Goal: Answer question/provide support: Share knowledge or assist other users

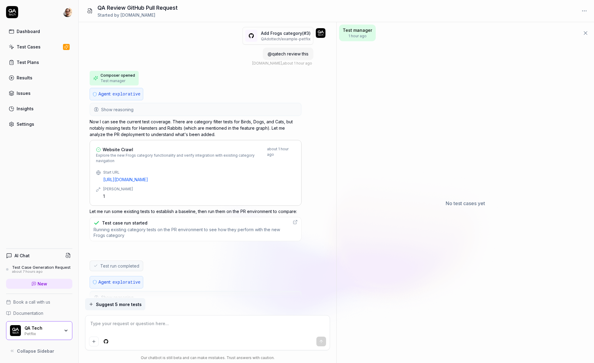
scroll to position [40, 0]
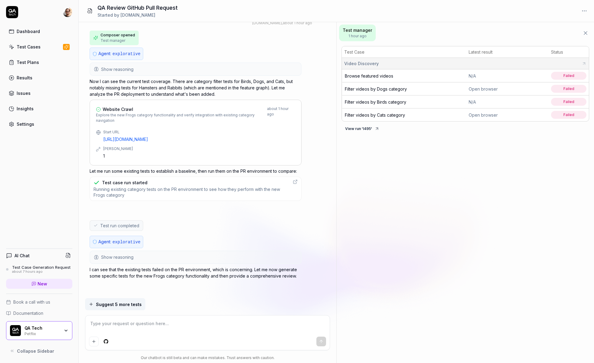
click at [494, 75] on div "N/A" at bounding box center [508, 76] width 78 height 6
click at [556, 75] on span "Failed" at bounding box center [568, 76] width 35 height 8
click at [575, 75] on span "Failed" at bounding box center [568, 76] width 35 height 8
click at [391, 74] on span "Browse featured videos" at bounding box center [369, 75] width 48 height 5
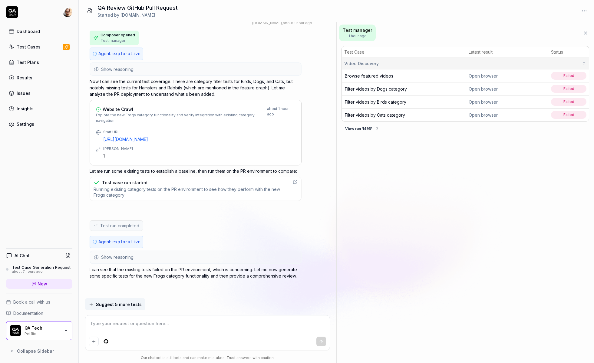
type textarea "*"
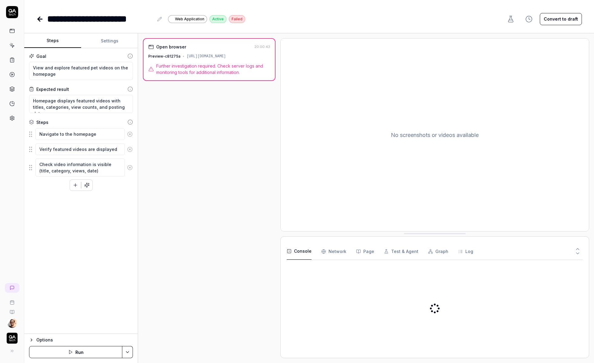
type textarea "*"
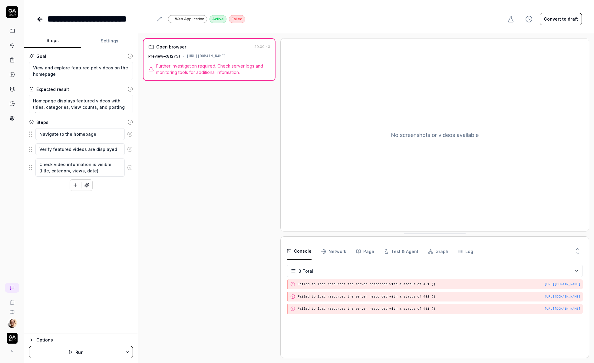
click at [226, 57] on div "[URL][DOMAIN_NAME]" at bounding box center [206, 56] width 39 height 5
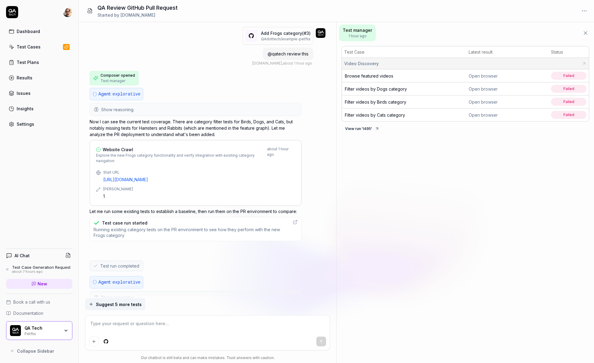
scroll to position [40, 0]
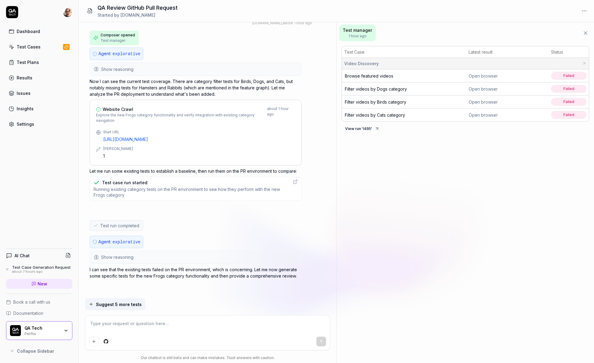
click at [369, 76] on span "Browse featured videos" at bounding box center [369, 75] width 48 height 5
type textarea "*"
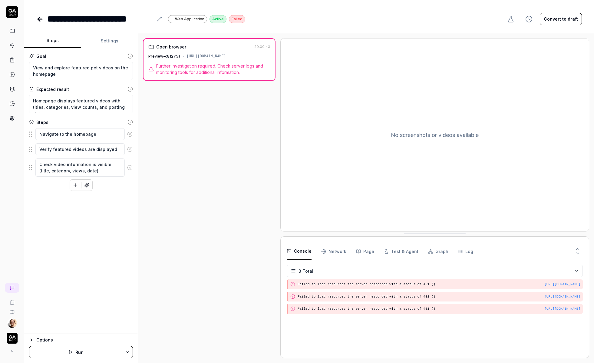
type textarea "*"
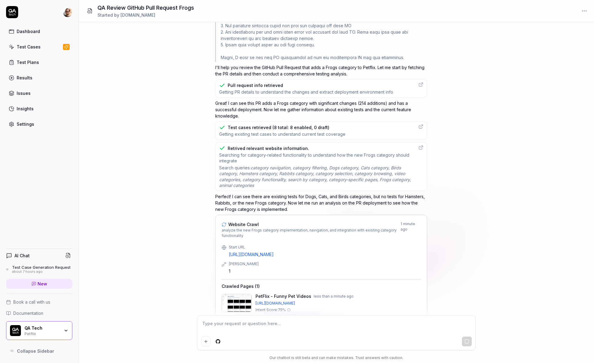
scroll to position [176, 0]
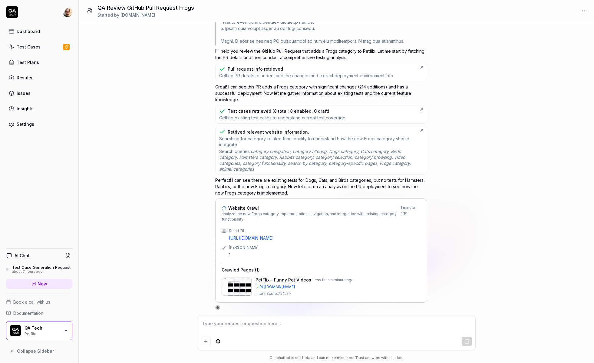
click at [275, 186] on p "Perfect! I can see there are existing tests for Dogs, Cats, and Birds categorie…" at bounding box center [321, 186] width 212 height 19
drag, startPoint x: 275, startPoint y: 186, endPoint x: 238, endPoint y: 183, distance: 37.1
click at [238, 183] on p "Perfect! I can see there are existing tests for Dogs, Cats, and Birds categorie…" at bounding box center [321, 186] width 212 height 19
click at [237, 185] on p "Perfect! I can see there are existing tests for Dogs, Cats, and Birds categorie…" at bounding box center [321, 186] width 212 height 19
drag, startPoint x: 372, startPoint y: 178, endPoint x: 286, endPoint y: 187, distance: 86.5
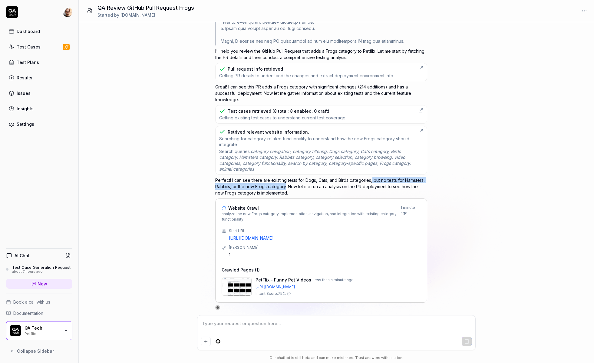
click at [286, 187] on p "Perfect! I can see there are existing tests for Dogs, Cats, and Birds categorie…" at bounding box center [321, 186] width 212 height 19
copy p "but no tests for Hamsters, Rabbits, or the new Frogs category"
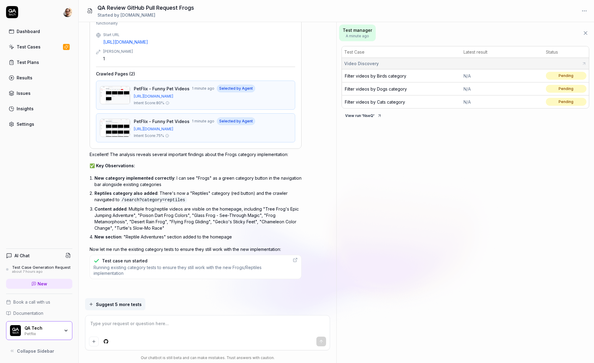
scroll to position [0, 0]
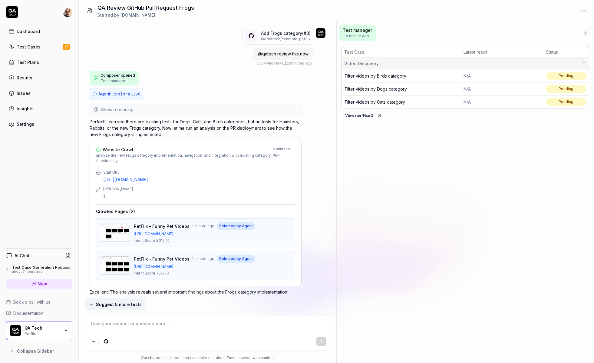
click at [162, 57] on div "Add Frogs category (# 3 ) QAdottech / example-petflix @qatech review this now Q…" at bounding box center [208, 46] width 236 height 39
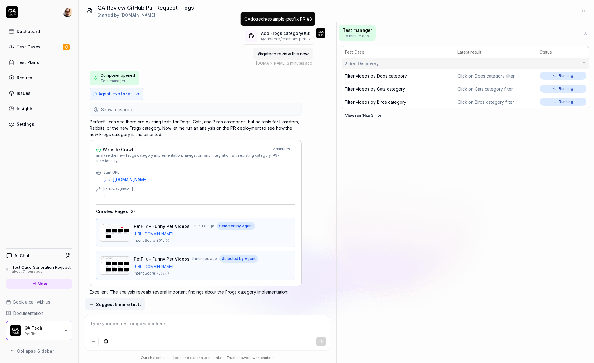
type textarea "*"
click at [286, 40] on p "QAdottech / example-petflix" at bounding box center [286, 38] width 50 height 5
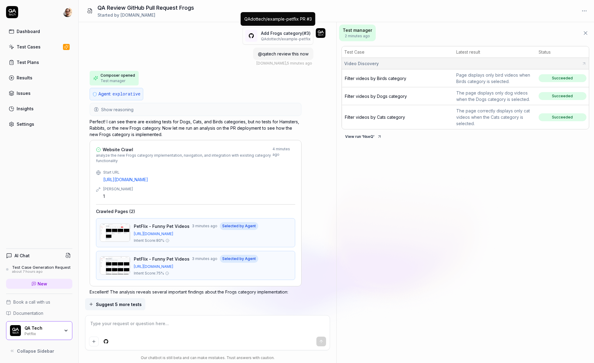
type textarea "*"
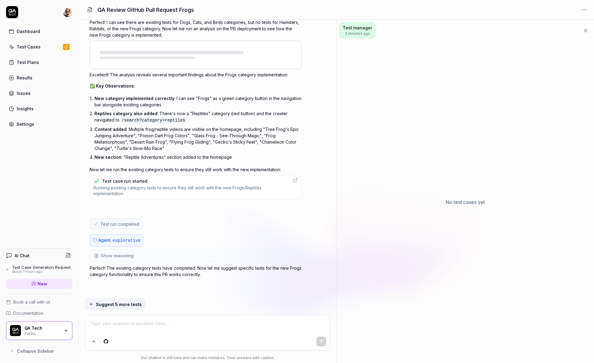
scroll to position [215, 0]
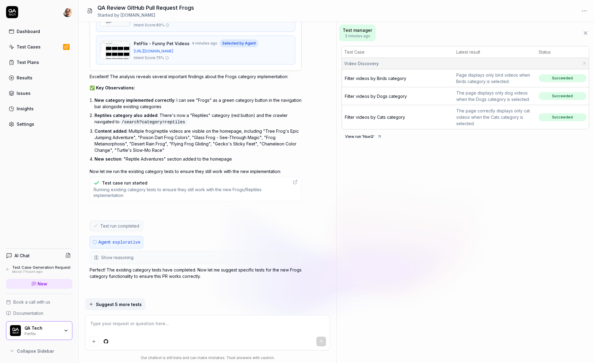
click at [250, 60] on div "PetFlix - Funny Pet Videos 4 minutes ago Selected by Agent https://example-petf…" at bounding box center [195, 49] width 199 height 29
type textarea "*"
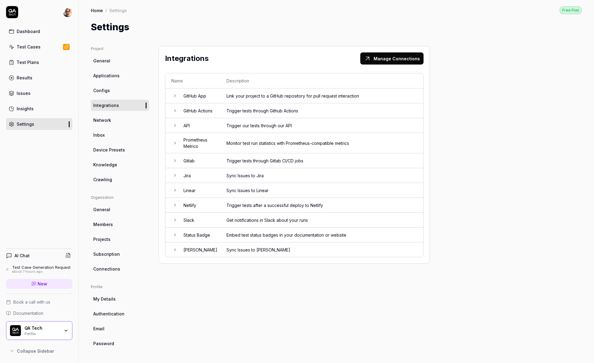
click at [210, 91] on td "GitHub App" at bounding box center [198, 95] width 43 height 15
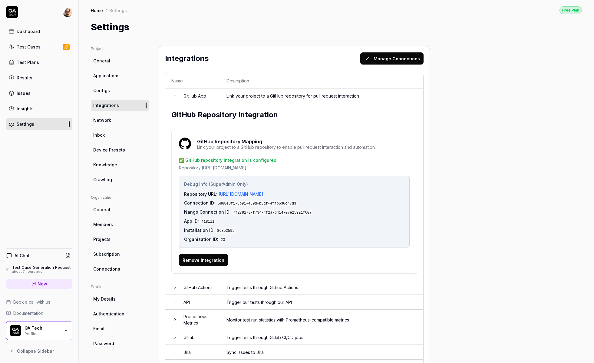
click at [191, 182] on h4 "Debug Info (SuperAdmin Only)" at bounding box center [294, 184] width 220 height 6
drag, startPoint x: 307, startPoint y: 192, endPoint x: 218, endPoint y: 194, distance: 88.5
click at [218, 194] on div "Repository URL: https://github.com/QAdottech/example-petflix" at bounding box center [294, 194] width 220 height 6
copy link "https://github.com/QAdottech/example-petflix"
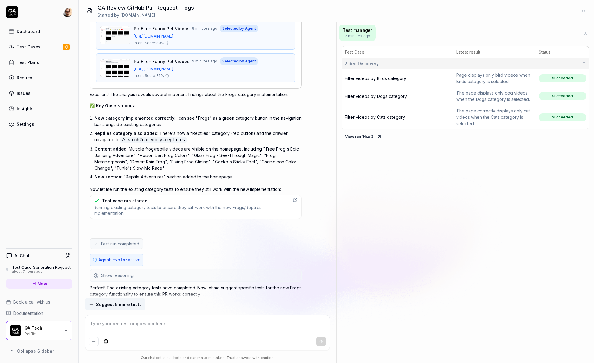
scroll to position [215, 0]
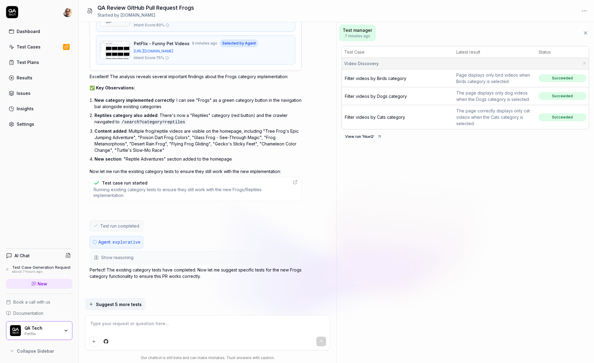
type textarea "*"
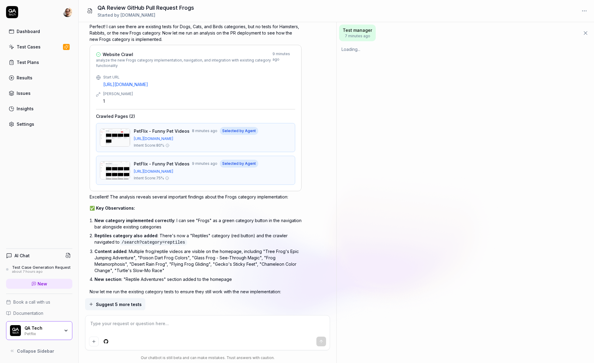
scroll to position [215, 0]
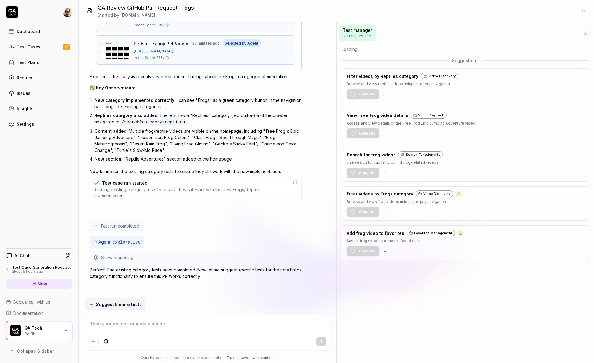
type textarea "*"
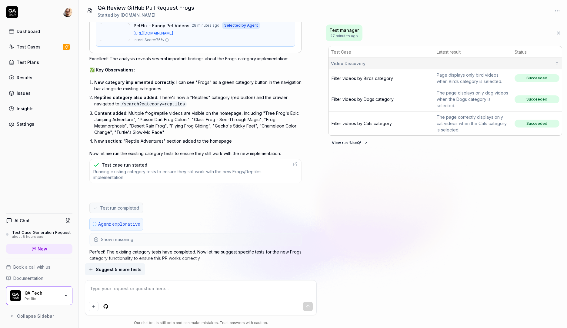
scroll to position [250, 0]
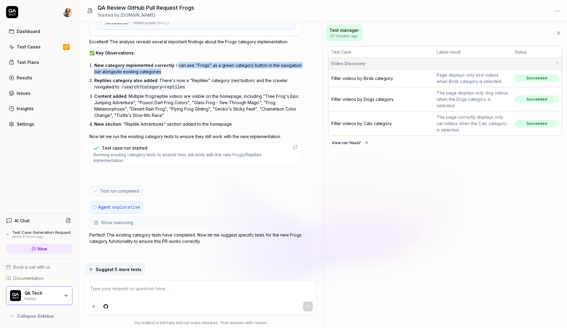
drag, startPoint x: 175, startPoint y: 64, endPoint x: 178, endPoint y: 71, distance: 8.3
click at [178, 71] on li "New category implemented correctly : I can see "Frogs" as a green category butt…" at bounding box center [197, 68] width 207 height 15
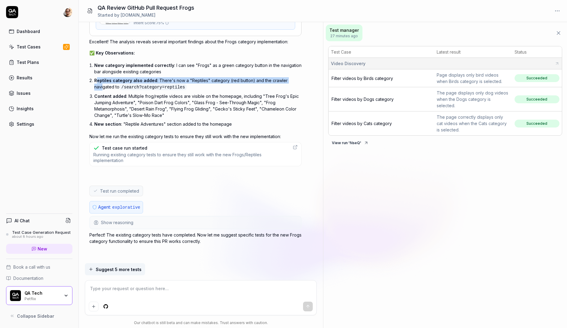
drag, startPoint x: 98, startPoint y: 79, endPoint x: 104, endPoint y: 89, distance: 11.7
click at [104, 89] on li "Reptiles category also added : There's now a "Reptiles" category (red button) a…" at bounding box center [197, 84] width 207 height 16
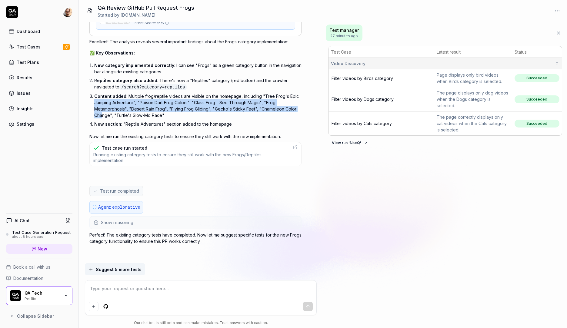
drag, startPoint x: 95, startPoint y: 98, endPoint x: 101, endPoint y: 113, distance: 16.3
click at [101, 113] on li "Content added : Multiple frog/reptile videos are visible on the homepage, inclu…" at bounding box center [197, 106] width 207 height 28
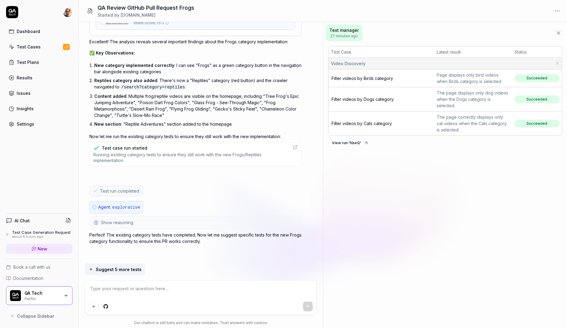
click at [119, 272] on button "Suggest 5 more tests" at bounding box center [115, 269] width 60 height 12
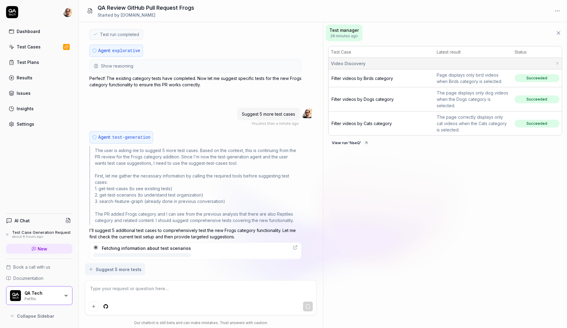
scroll to position [428, 0]
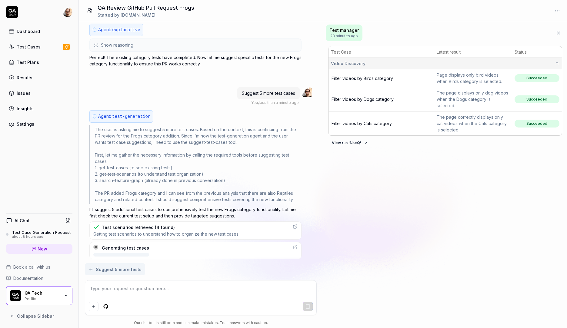
click at [296, 224] on icon at bounding box center [295, 226] width 5 height 5
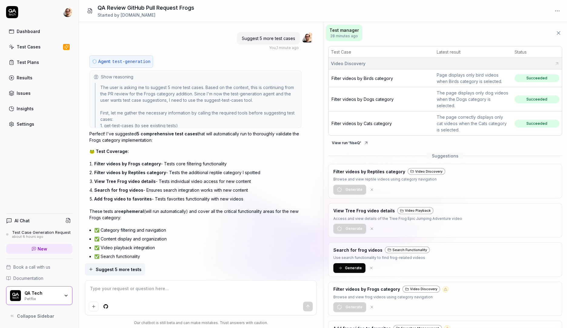
scroll to position [480, 0]
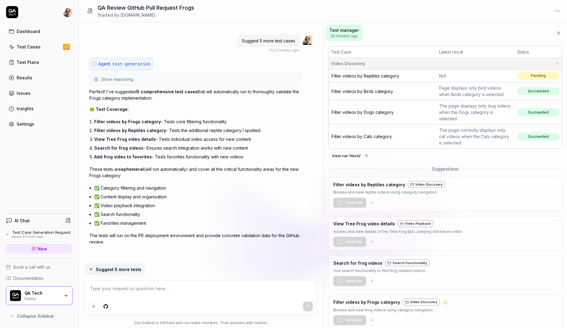
click at [373, 74] on span "Filter videos by Reptiles category" at bounding box center [365, 75] width 68 height 5
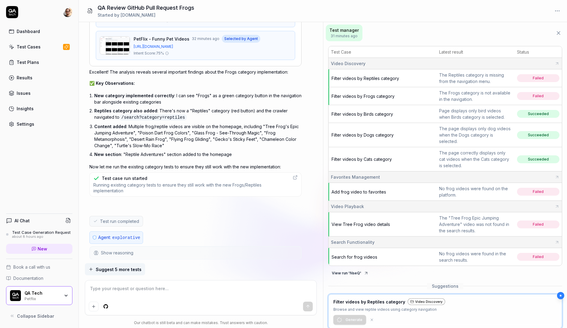
scroll to position [0, 0]
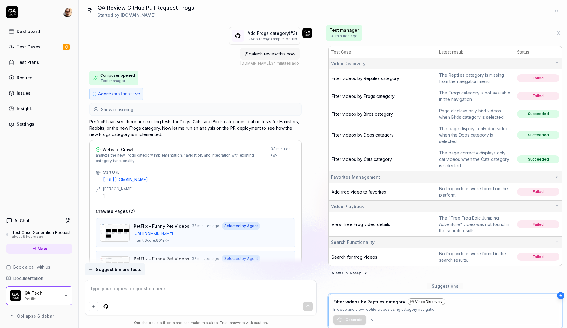
click at [273, 39] on p "QAdottech / example-petflix" at bounding box center [272, 38] width 50 height 5
type textarea "*"
drag, startPoint x: 259, startPoint y: 185, endPoint x: 254, endPoint y: 172, distance: 14.2
click at [254, 172] on div "Start URL https://example-petflix-oq2ixjf21-qa-tech.vercel.app Max Depth 1" at bounding box center [195, 185] width 199 height 30
copy div "https://example-petflix-oq2ixjf21-qa-tech.vercel.app"
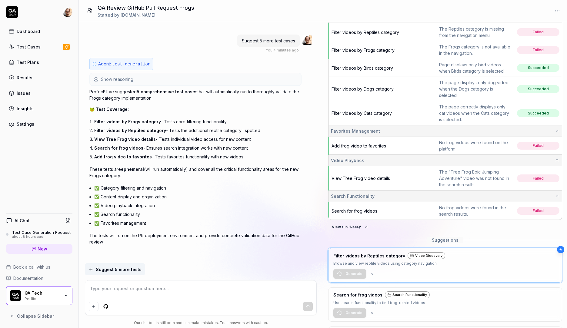
scroll to position [60, 0]
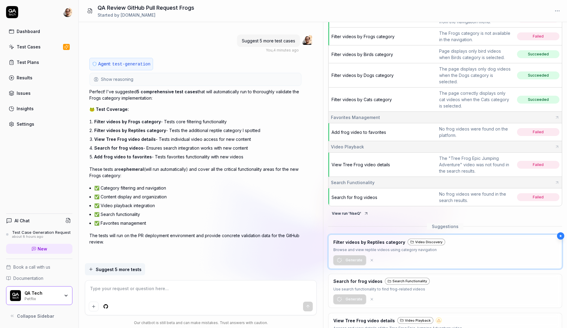
click at [360, 130] on span "Add frog video to favorites" at bounding box center [358, 132] width 55 height 5
type textarea "*"
click at [150, 154] on li "Add frog video to favorites - Tests favorites functionality with new videos" at bounding box center [197, 156] width 207 height 9
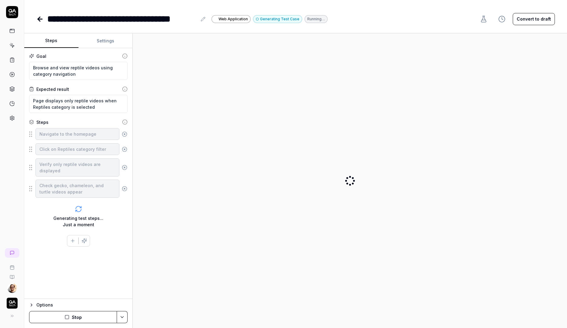
type textarea "*"
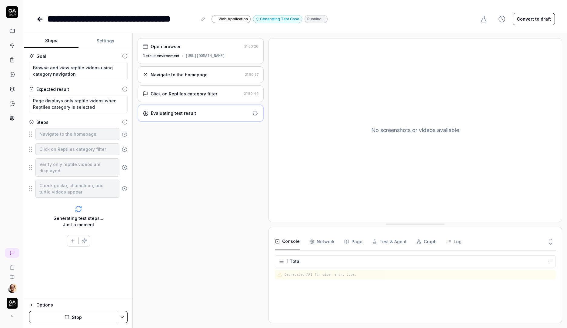
click at [219, 83] on div "Navigate to the homepage 21:50:37" at bounding box center [201, 74] width 126 height 17
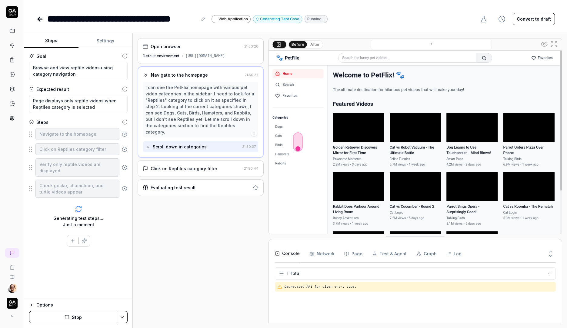
click at [218, 155] on div "Navigate to the homepage 21:50:37 I can see the PetFlix homepage with various p…" at bounding box center [201, 111] width 126 height 91
click at [218, 181] on div "Evaluating test result" at bounding box center [201, 187] width 126 height 17
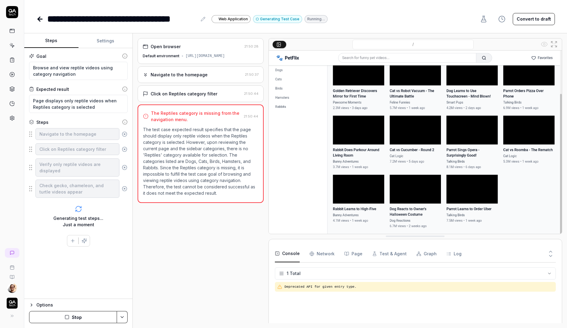
click at [220, 108] on div "Open browser 21:50:28 Default environment https://example-petflix.vercel.app/ N…" at bounding box center [201, 180] width 126 height 285
click at [222, 97] on div "Click on Reptiles category filter" at bounding box center [192, 94] width 98 height 6
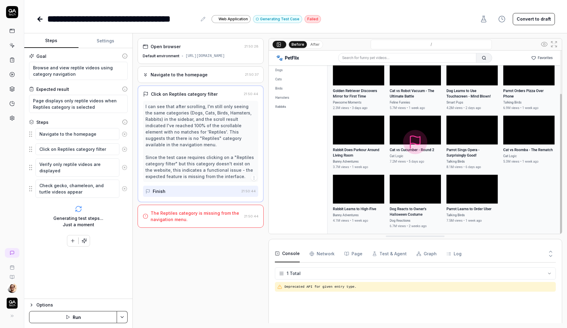
click at [211, 78] on div "Navigate to the homepage" at bounding box center [192, 74] width 99 height 6
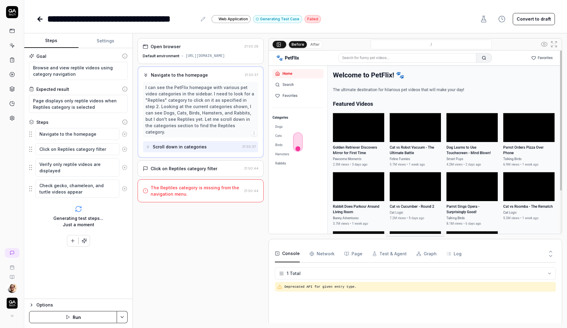
click at [208, 156] on div "Navigate to the homepage 21:50:37 I can see the PetFlix homepage with various p…" at bounding box center [201, 111] width 126 height 91
drag, startPoint x: 301, startPoint y: 143, endPoint x: 259, endPoint y: 144, distance: 41.8
click at [300, 142] on img at bounding box center [415, 142] width 293 height 183
click at [200, 161] on div "Click on Reptiles category filter 21:50:44" at bounding box center [201, 168] width 126 height 17
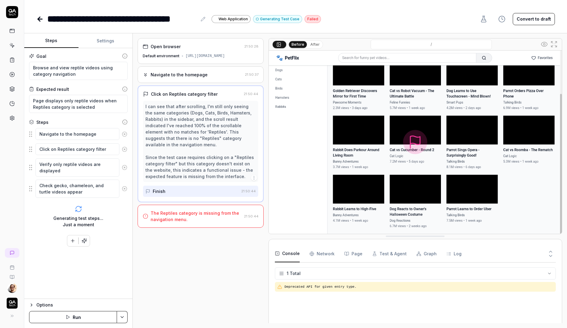
click at [201, 64] on div "Open browser 21:50:28 Default environment https://example-petflix.vercel.app/" at bounding box center [201, 51] width 126 height 26
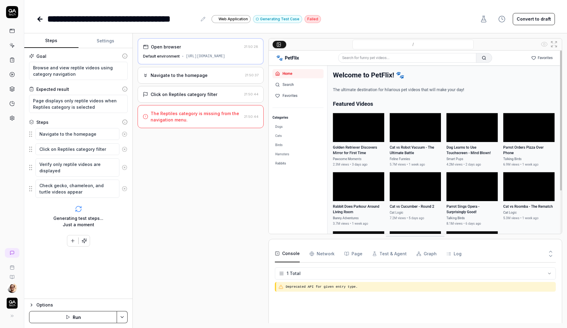
click at [196, 93] on div "Click on Reptiles category filter 21:50:44" at bounding box center [201, 94] width 126 height 17
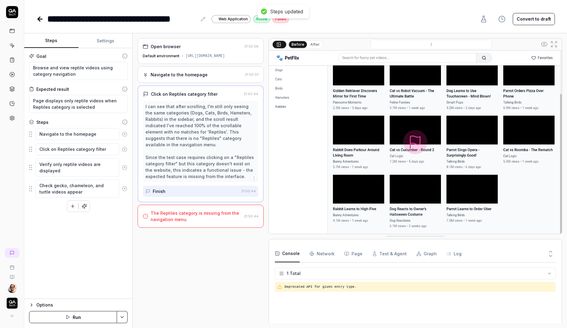
click at [192, 83] on div "Navigate to the homepage 21:50:37" at bounding box center [201, 74] width 126 height 17
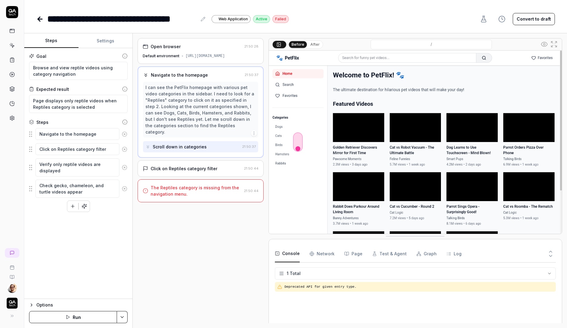
click at [313, 42] on button "After" at bounding box center [315, 44] width 14 height 7
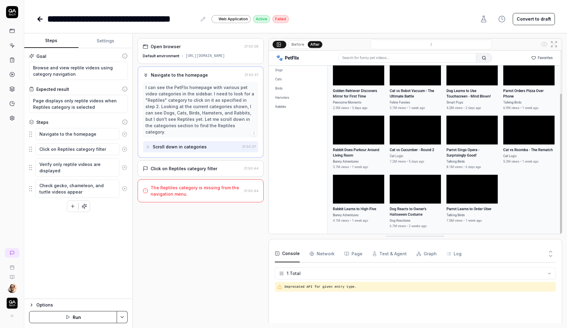
click at [303, 45] on button "Before" at bounding box center [298, 44] width 18 height 7
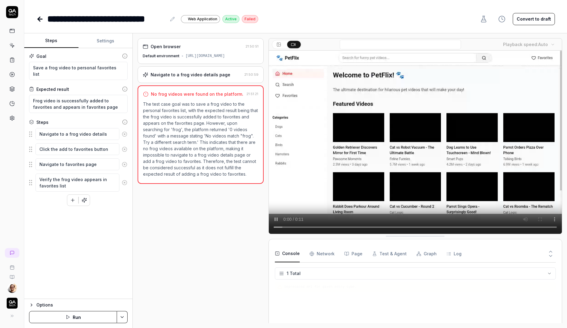
type textarea "*"
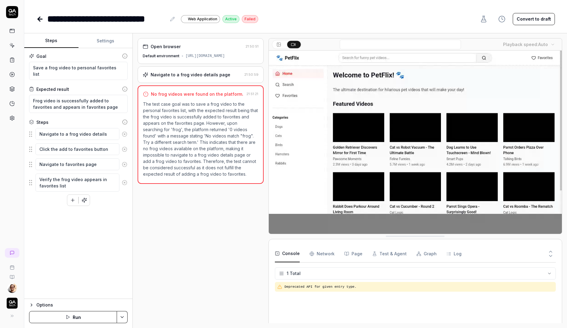
click at [220, 59] on div "[URL][DOMAIN_NAME]" at bounding box center [204, 55] width 39 height 5
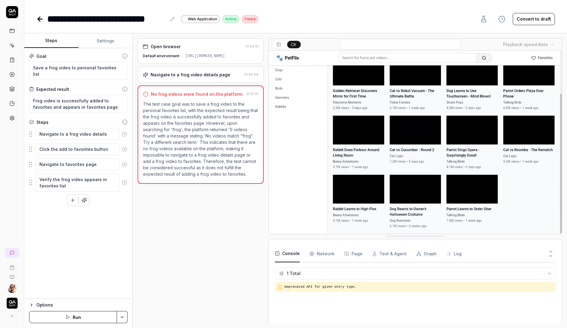
click at [220, 59] on div "[URL][DOMAIN_NAME]" at bounding box center [204, 55] width 39 height 5
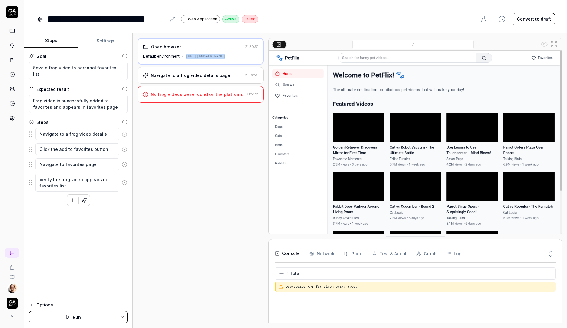
click at [220, 59] on div "[URL][DOMAIN_NAME]" at bounding box center [205, 56] width 39 height 5
copy div "[URL][DOMAIN_NAME]"
